Goal: Information Seeking & Learning: Learn about a topic

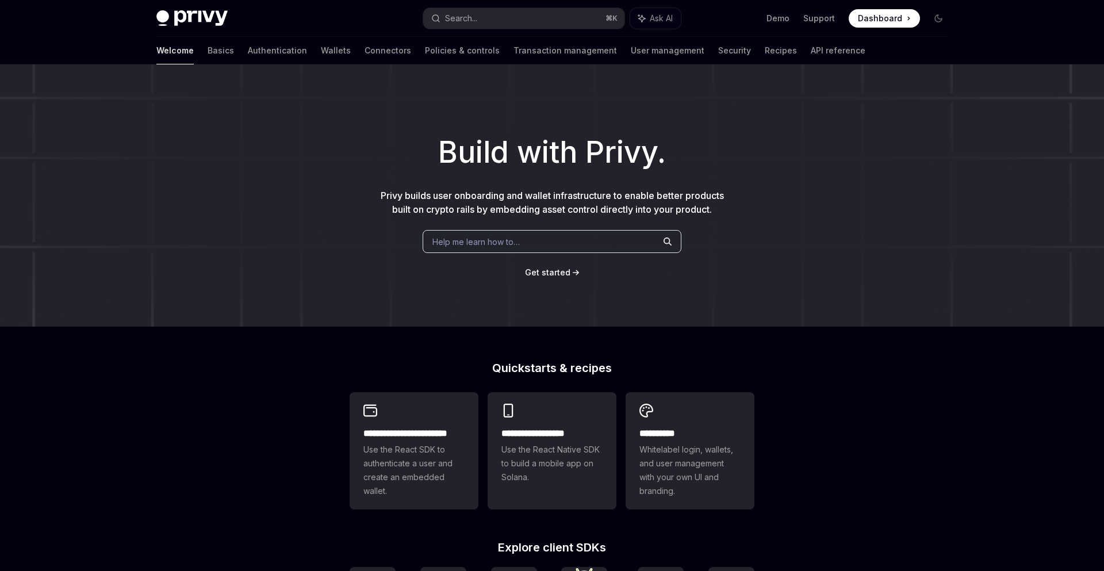
click at [504, 245] on span "Help me learn how to…" at bounding box center [475, 242] width 87 height 12
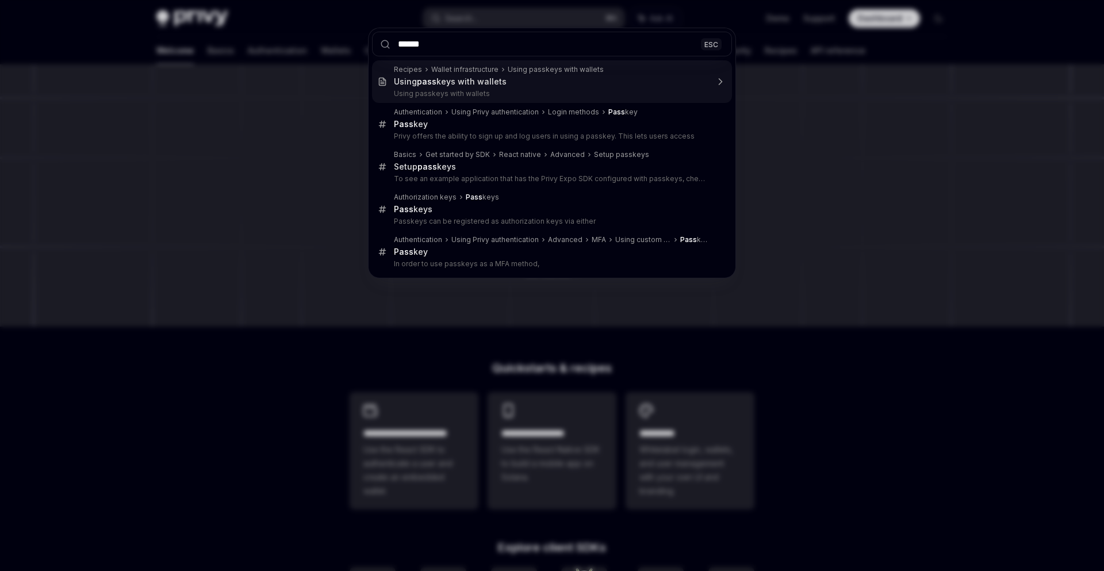
type input "*******"
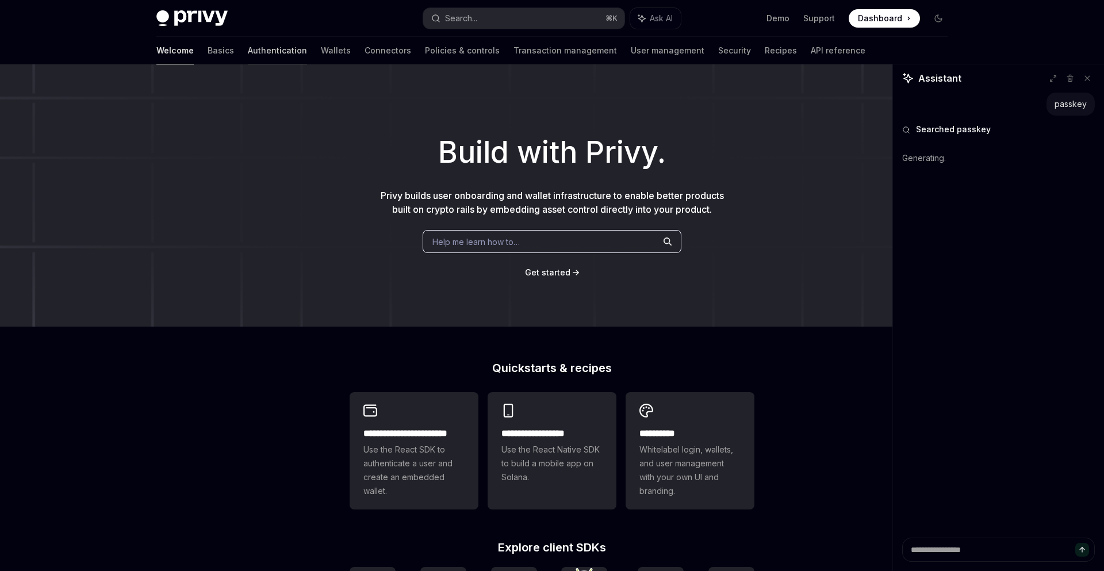
click at [248, 49] on link "Authentication" at bounding box center [277, 51] width 59 height 28
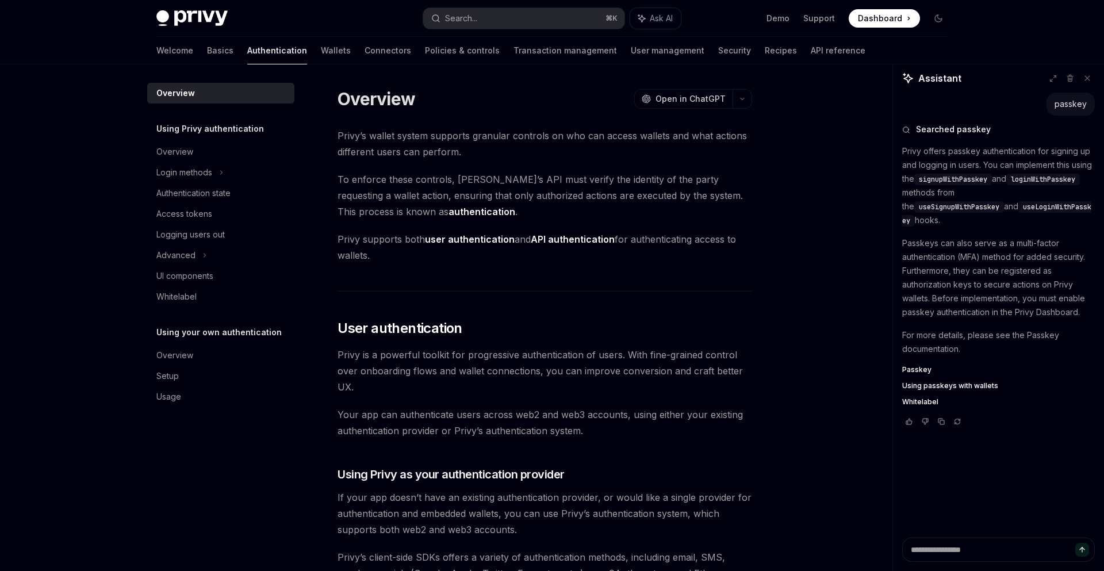
scroll to position [2, 0]
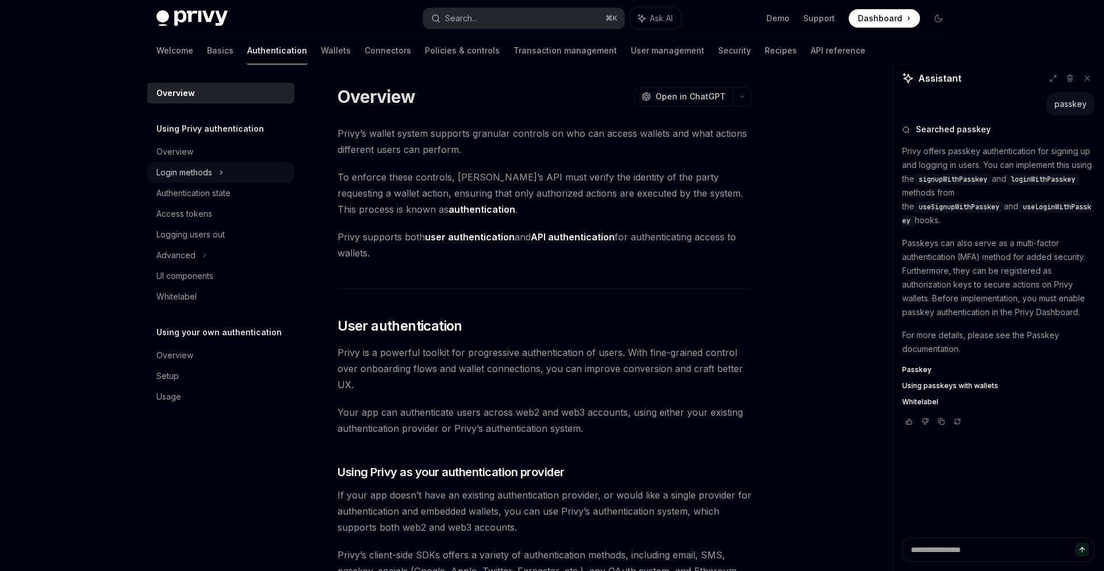
click at [205, 169] on div "Login methods" at bounding box center [184, 173] width 56 height 14
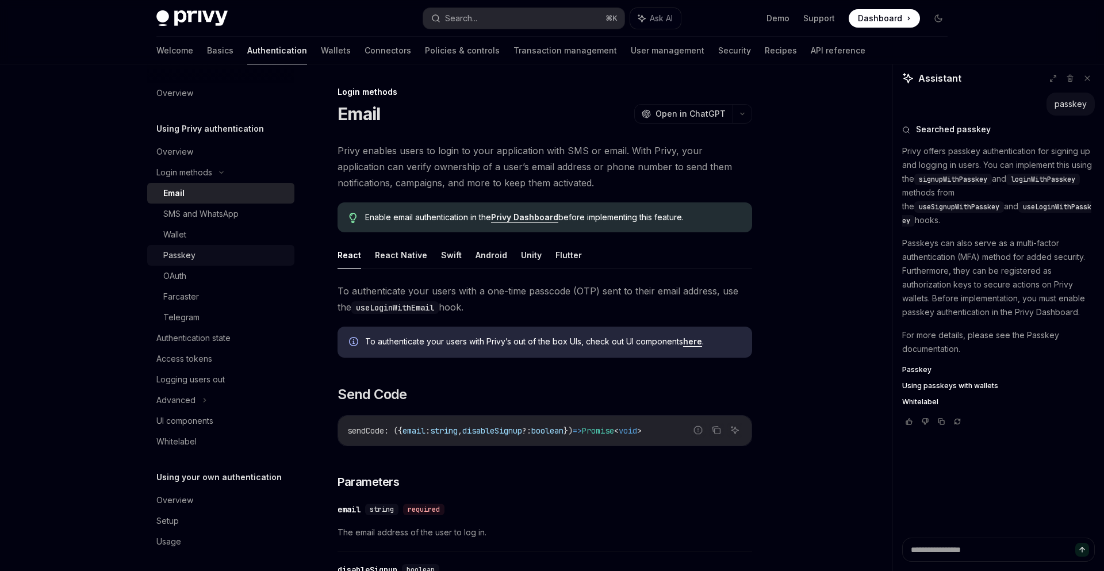
click at [190, 251] on div "Passkey" at bounding box center [179, 255] width 32 height 14
type textarea "*"
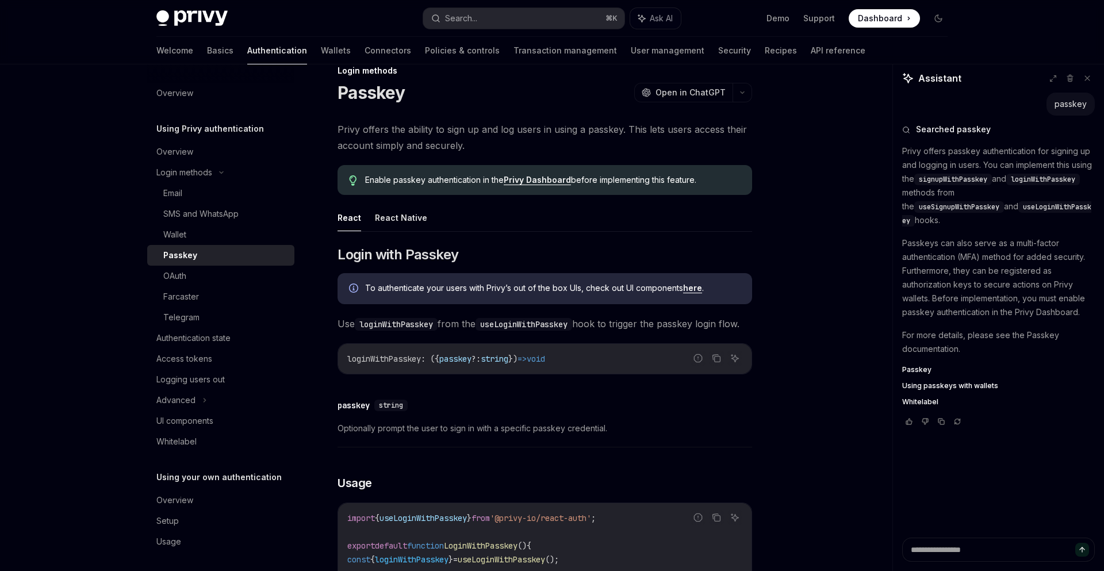
scroll to position [24, 0]
